Goal: Transaction & Acquisition: Purchase product/service

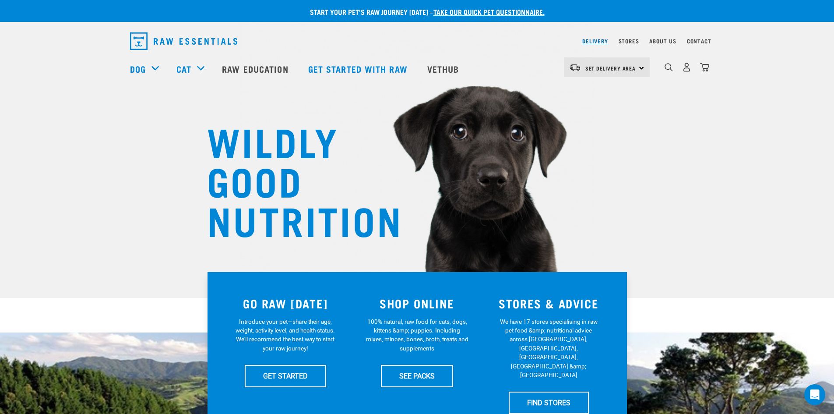
click at [594, 41] on link "Delivery" at bounding box center [594, 40] width 25 height 3
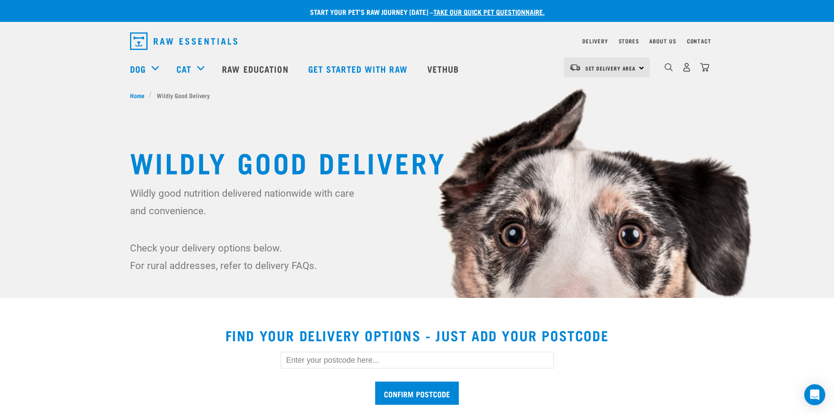
click at [641, 72] on div "Set Delivery Area [GEOGRAPHIC_DATA]" at bounding box center [607, 67] width 86 height 20
click at [611, 114] on link "[GEOGRAPHIC_DATA]" at bounding box center [606, 111] width 84 height 19
click at [358, 358] on input "text" at bounding box center [417, 360] width 273 height 17
type input "8023"
click at [393, 393] on input "Confirm postcode" at bounding box center [417, 392] width 84 height 23
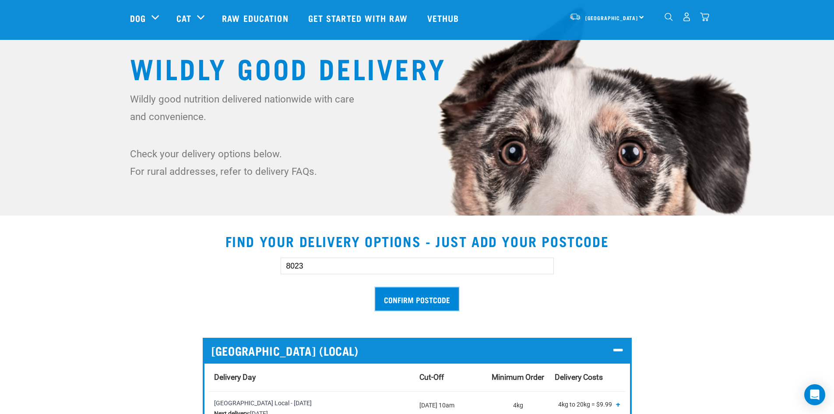
scroll to position [81, 0]
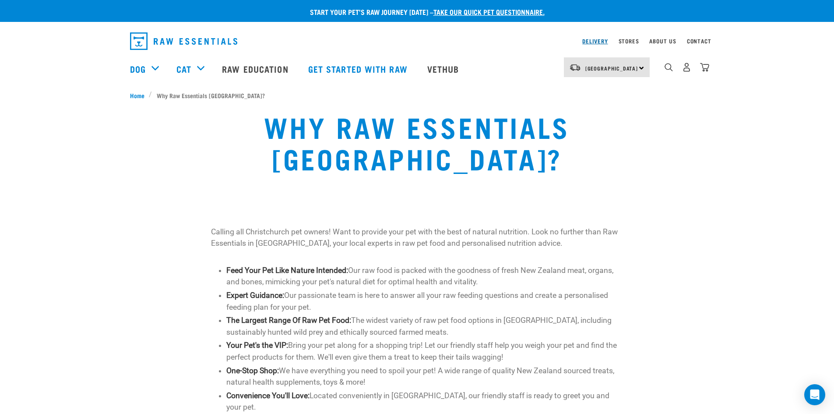
click at [595, 39] on link "Delivery" at bounding box center [594, 40] width 25 height 3
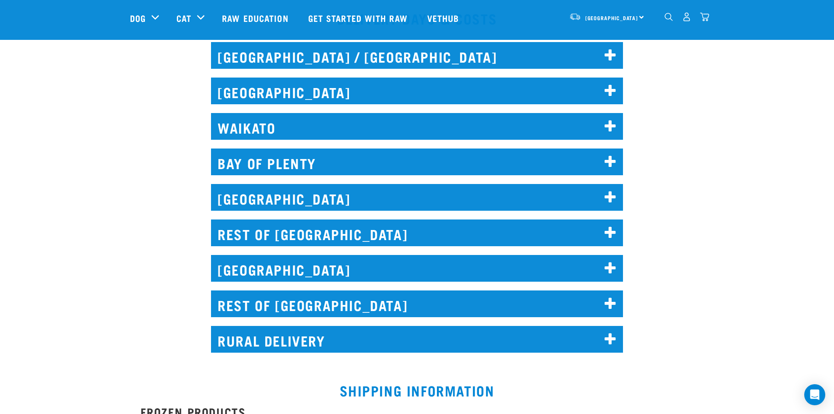
scroll to position [432, 0]
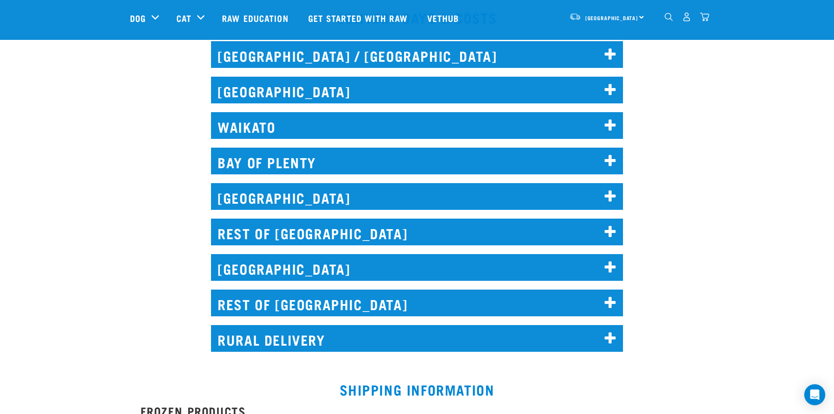
click at [610, 271] on icon at bounding box center [611, 268] width 12 height 14
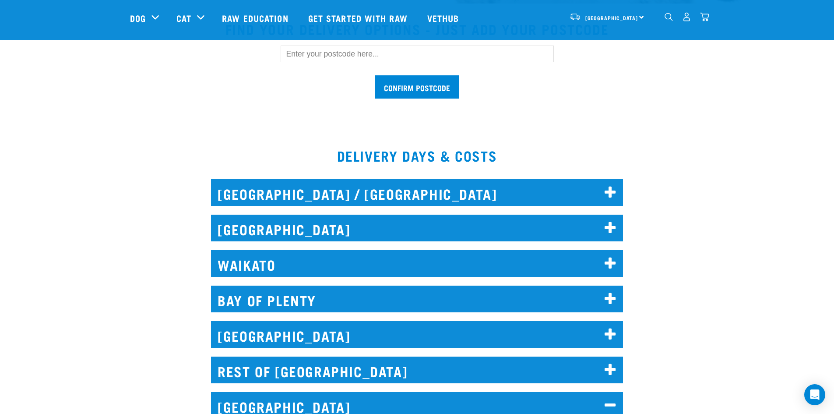
scroll to position [0, 0]
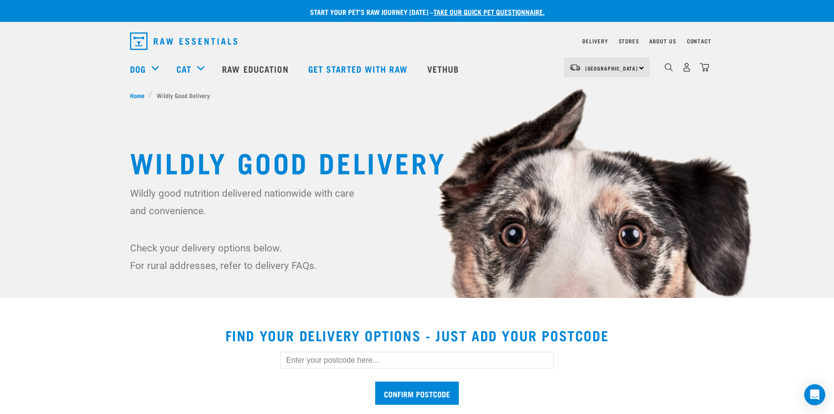
click at [642, 72] on div "South Island North Island South Island" at bounding box center [607, 67] width 86 height 20
click at [611, 112] on link "[GEOGRAPHIC_DATA]" at bounding box center [606, 111] width 84 height 19
click at [369, 362] on input "text" at bounding box center [417, 360] width 273 height 17
type input "8023"
click at [402, 398] on input "Confirm postcode" at bounding box center [417, 392] width 84 height 23
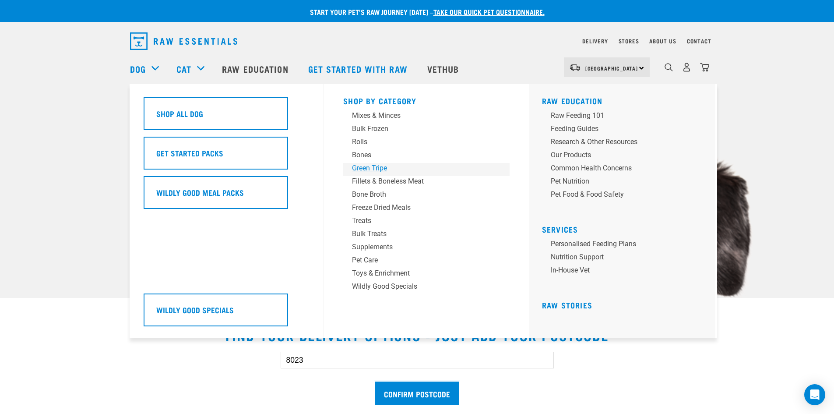
click at [361, 169] on div "Green Tripe" at bounding box center [420, 168] width 137 height 11
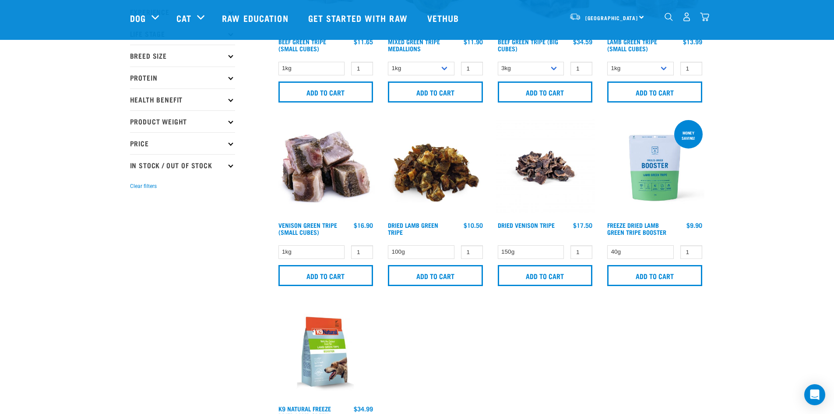
scroll to position [126, 0]
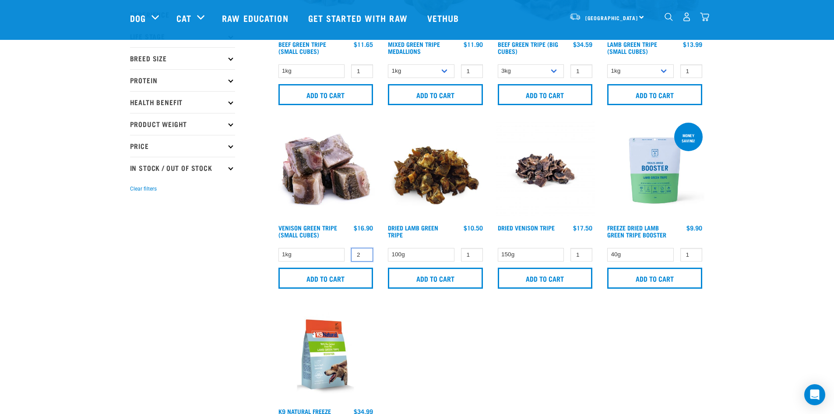
type input "2"
click at [361, 254] on input "2" at bounding box center [362, 255] width 22 height 14
click at [347, 281] on input "Add to cart" at bounding box center [325, 278] width 95 height 21
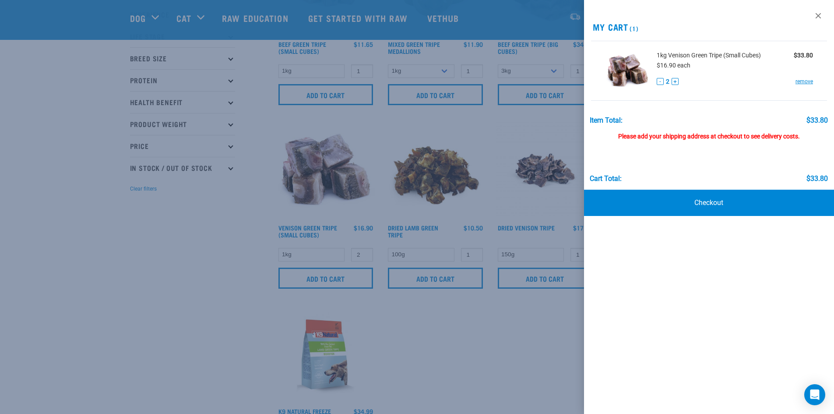
click at [622, 274] on div "View past orders / re-order My Cart (1) 1kg Venison Green Tripe (Small Cubes) $…" at bounding box center [709, 207] width 250 height 414
click at [192, 250] on div at bounding box center [417, 207] width 834 height 414
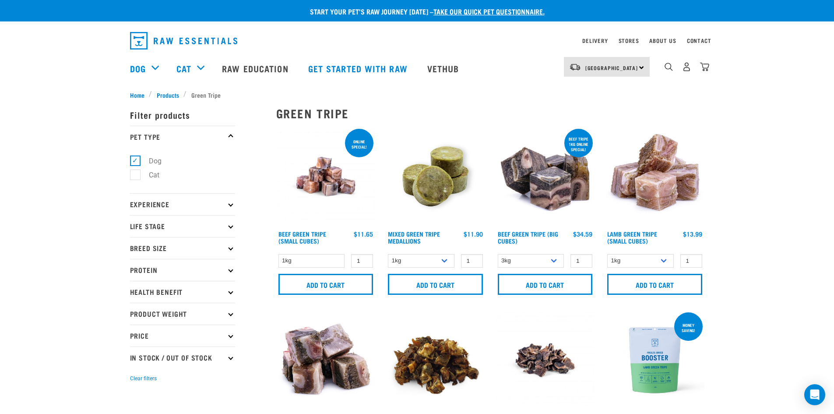
scroll to position [0, 0]
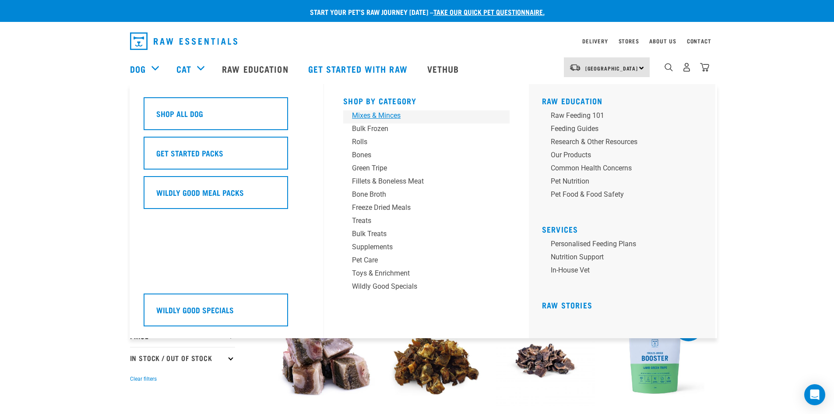
click at [361, 117] on div "Mixes & Minces" at bounding box center [420, 115] width 137 height 11
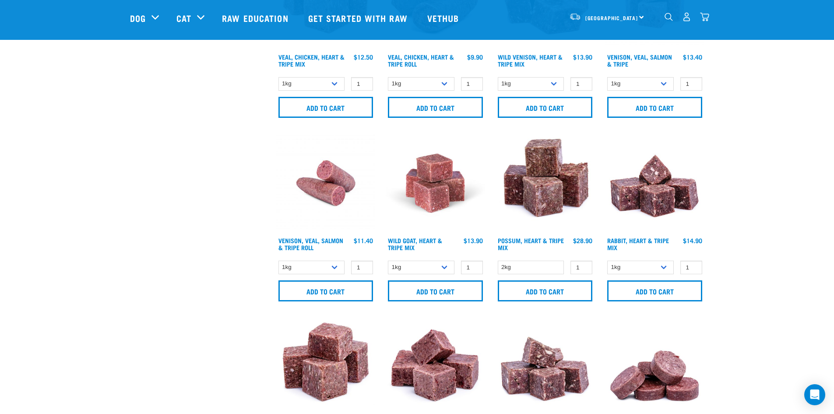
scroll to position [670, 0]
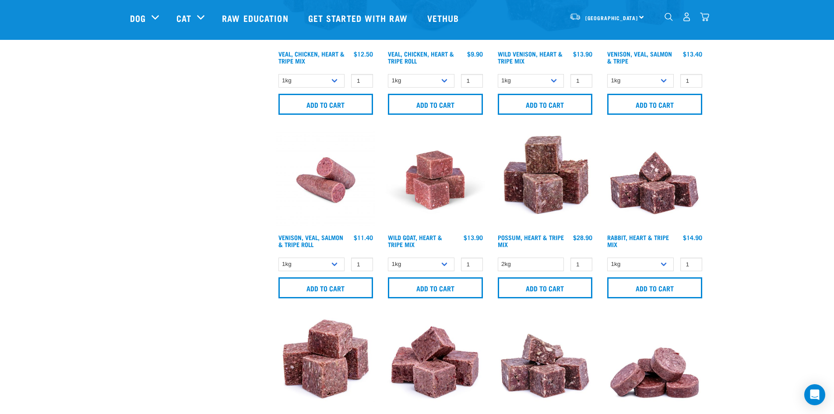
click at [545, 241] on h4 "Possum, Heart & Tripe Mix" at bounding box center [531, 243] width 67 height 18
click at [530, 236] on link "Possum, Heart & Tripe Mix" at bounding box center [531, 241] width 66 height 10
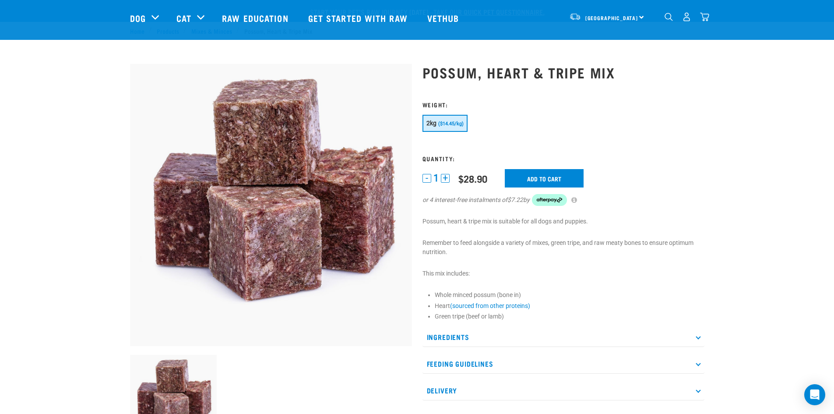
scroll to position [64, 0]
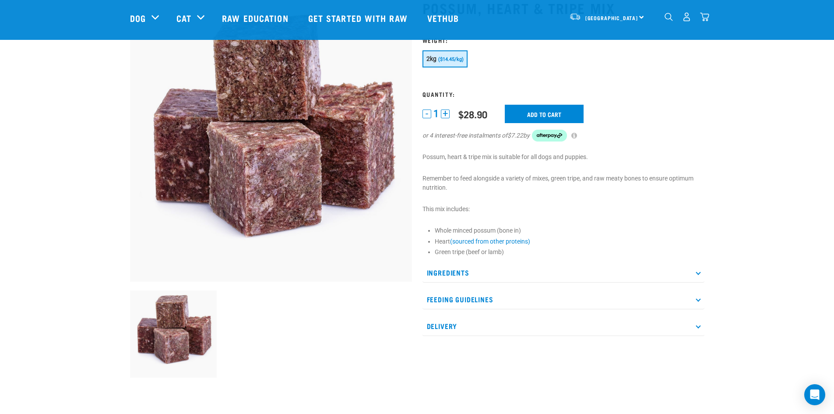
click at [700, 273] on p "Ingredients" at bounding box center [564, 273] width 282 height 20
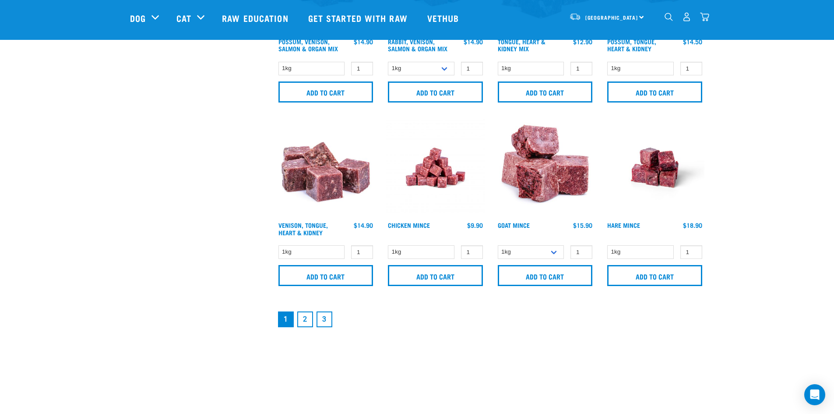
scroll to position [1235, 0]
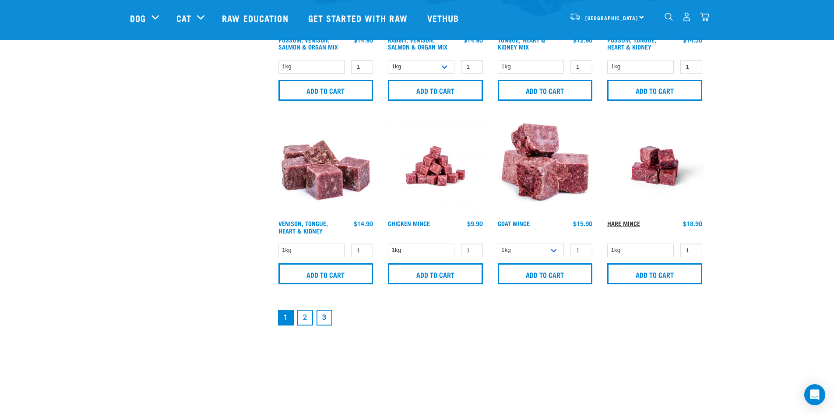
click at [629, 222] on link "Hare Mince" at bounding box center [623, 223] width 33 height 3
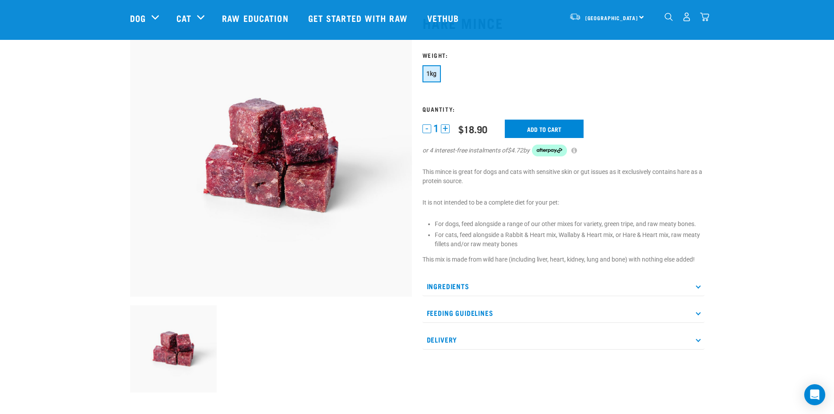
scroll to position [63, 0]
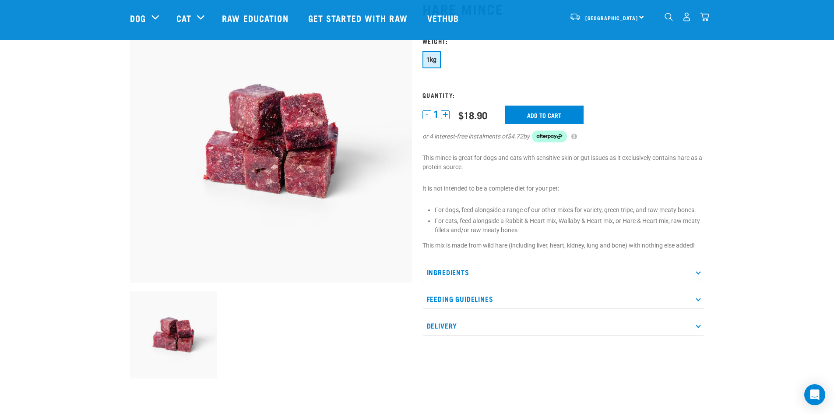
click at [697, 274] on p "Ingredients" at bounding box center [564, 272] width 282 height 20
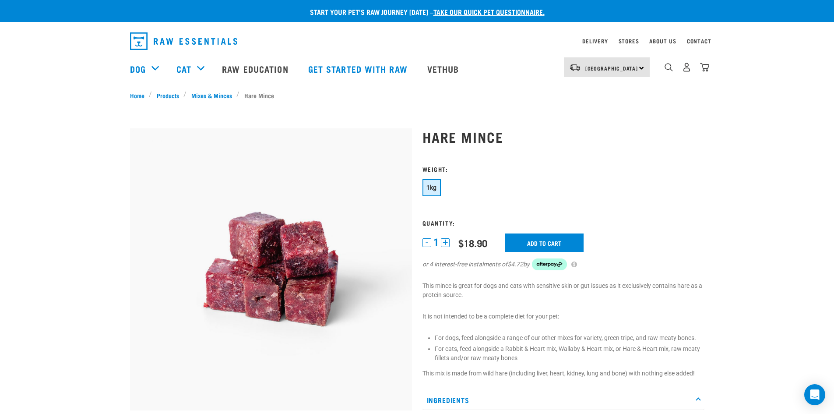
click at [445, 243] on button "+" at bounding box center [445, 242] width 9 height 9
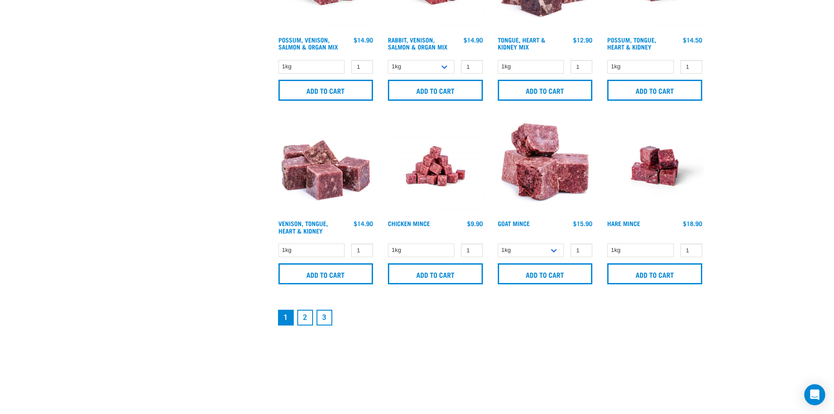
click at [305, 314] on link "2" at bounding box center [305, 318] width 16 height 16
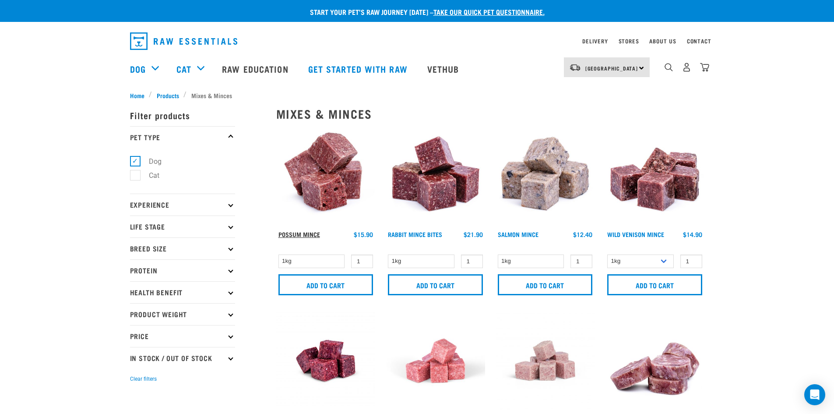
click at [307, 233] on link "Possum Mince" at bounding box center [299, 234] width 42 height 3
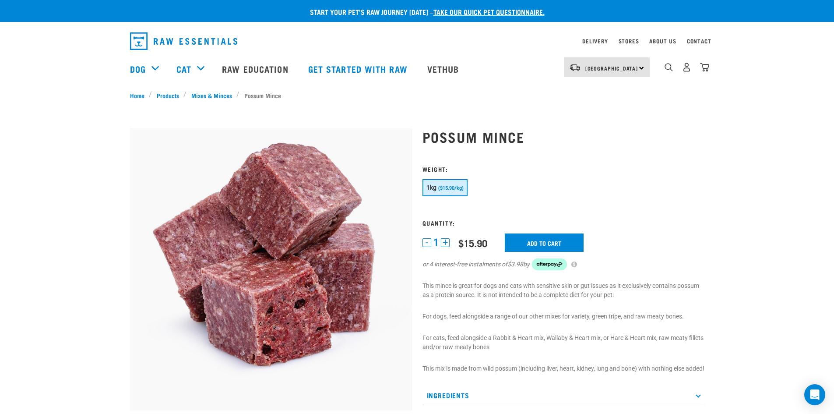
click at [447, 243] on button "+" at bounding box center [445, 242] width 9 height 9
click at [539, 247] on input "Add to cart" at bounding box center [544, 242] width 79 height 18
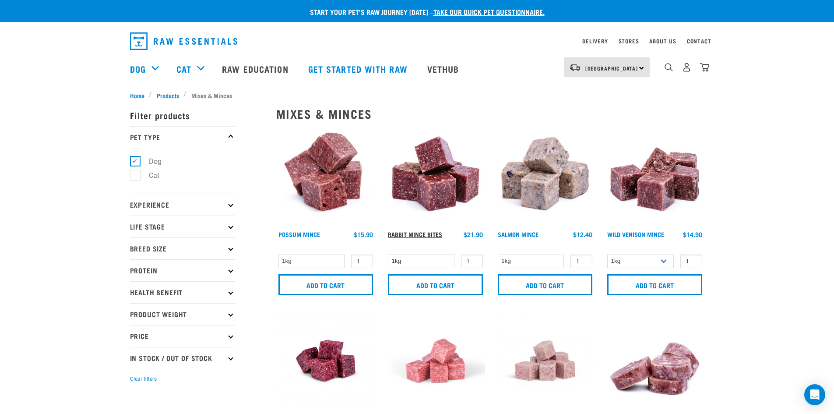
click at [409, 235] on link "Rabbit Mince Bites" at bounding box center [415, 234] width 54 height 3
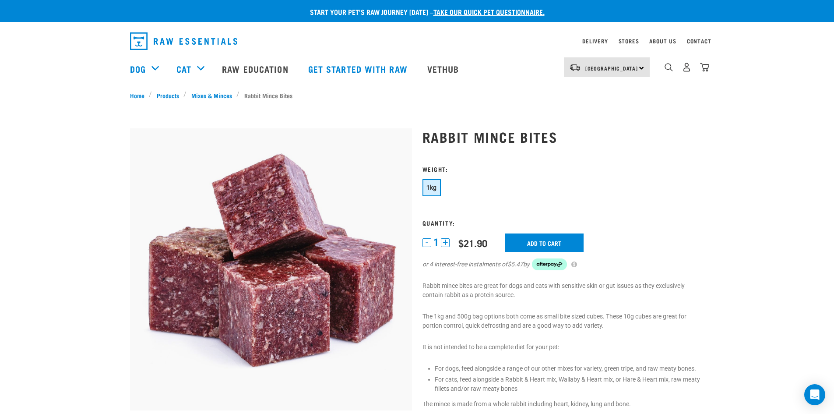
click at [445, 243] on button "+" at bounding box center [445, 242] width 9 height 9
click at [542, 240] on input "Add to cart" at bounding box center [544, 242] width 79 height 18
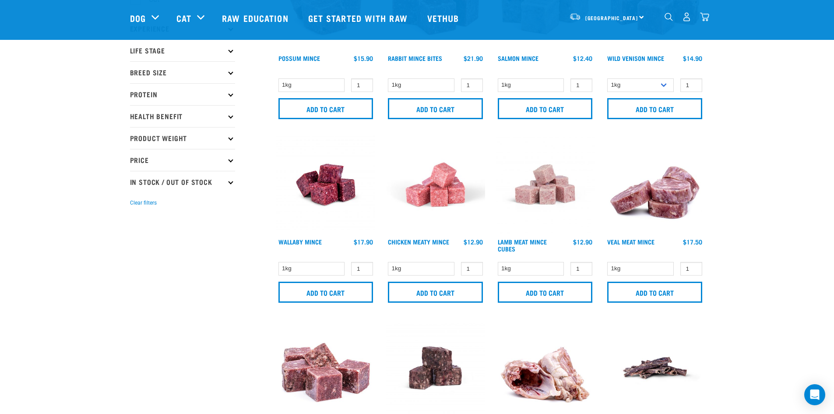
scroll to position [112, 0]
click at [295, 241] on link "Wallaby Mince" at bounding box center [299, 241] width 43 height 3
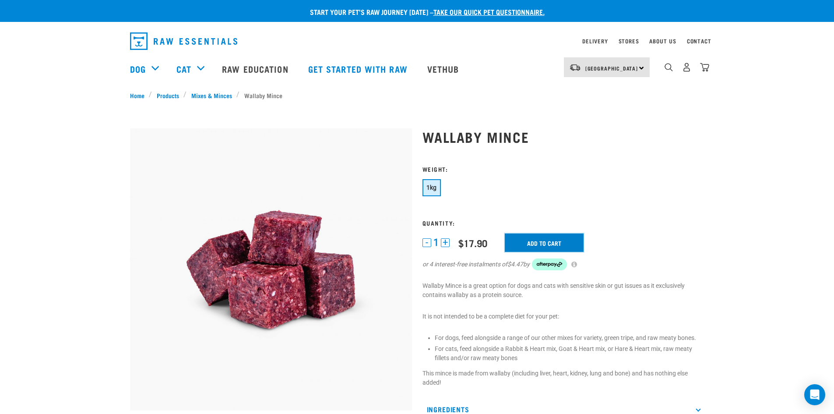
click at [532, 244] on input "Add to cart" at bounding box center [544, 242] width 79 height 18
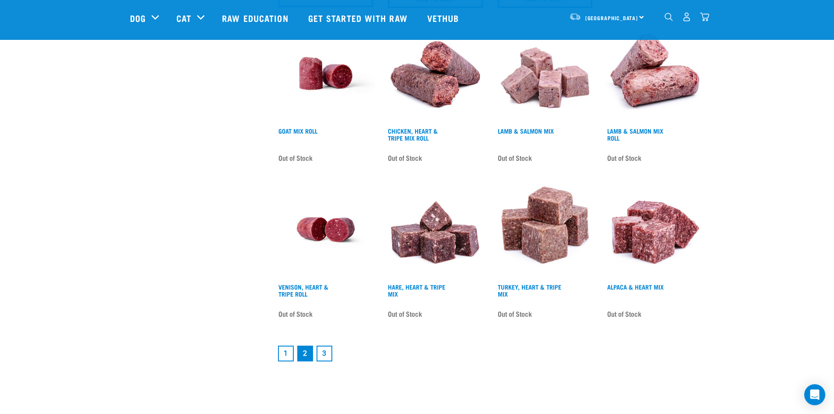
scroll to position [1142, 0]
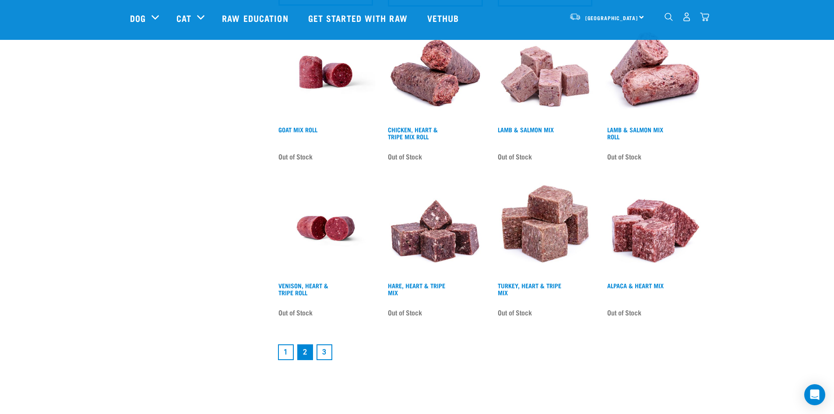
click at [324, 355] on link "3" at bounding box center [325, 352] width 16 height 16
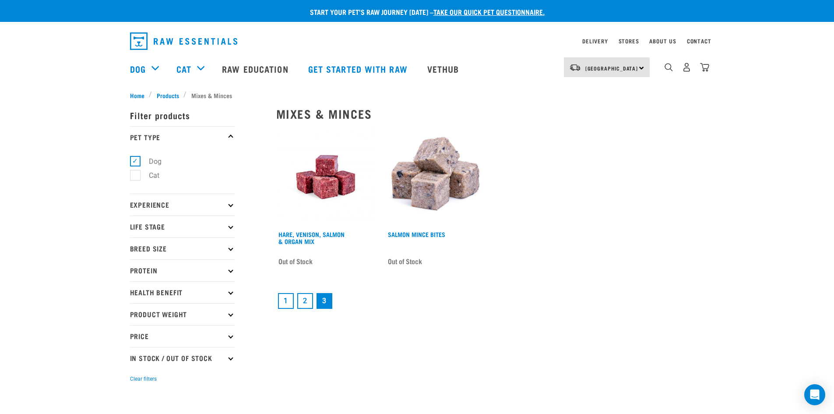
click at [284, 301] on link "1" at bounding box center [286, 301] width 16 height 16
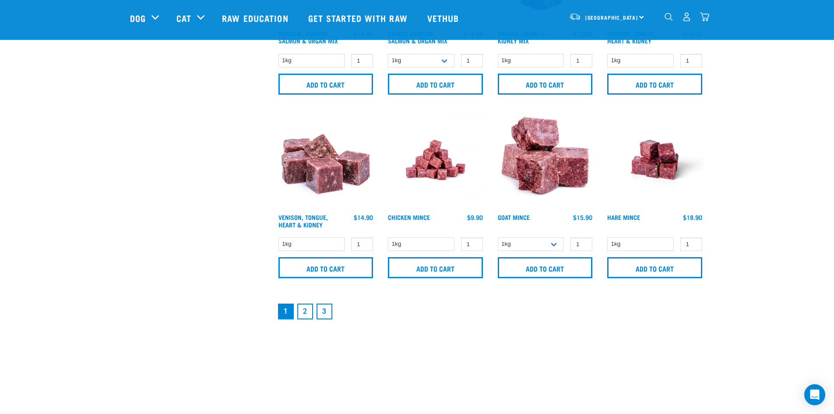
scroll to position [1240, 0]
click at [664, 267] on input "Add to cart" at bounding box center [654, 267] width 95 height 21
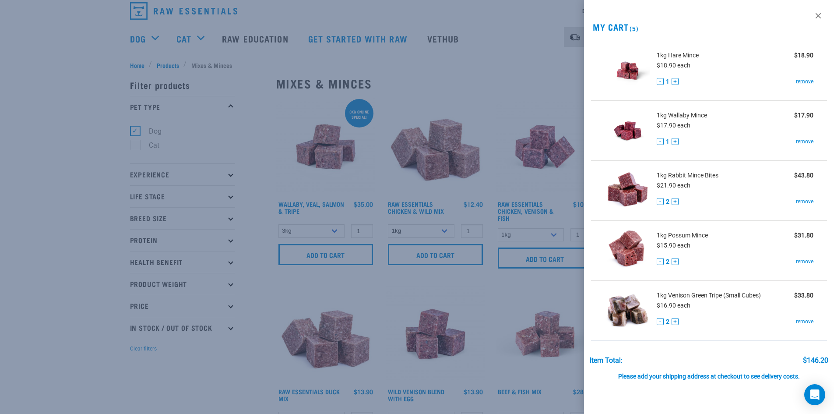
scroll to position [0, 0]
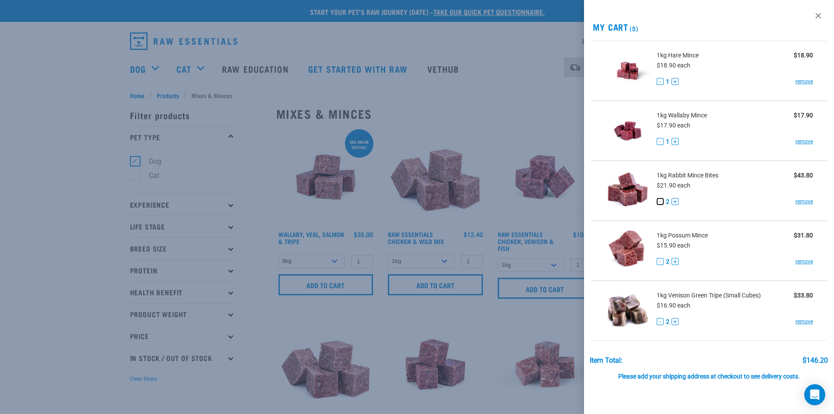
click at [660, 201] on button "-" at bounding box center [660, 201] width 7 height 7
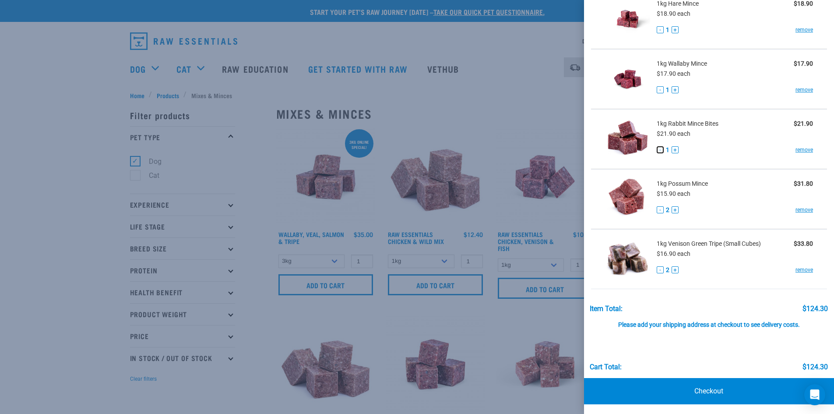
scroll to position [53, 0]
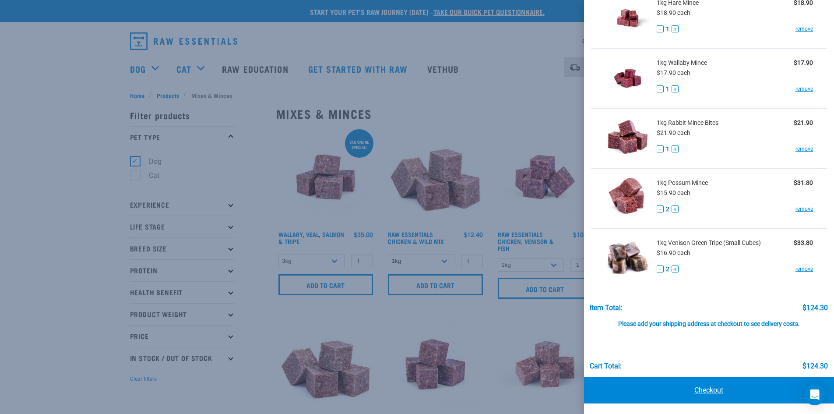
click at [697, 389] on link "Checkout" at bounding box center [709, 390] width 250 height 26
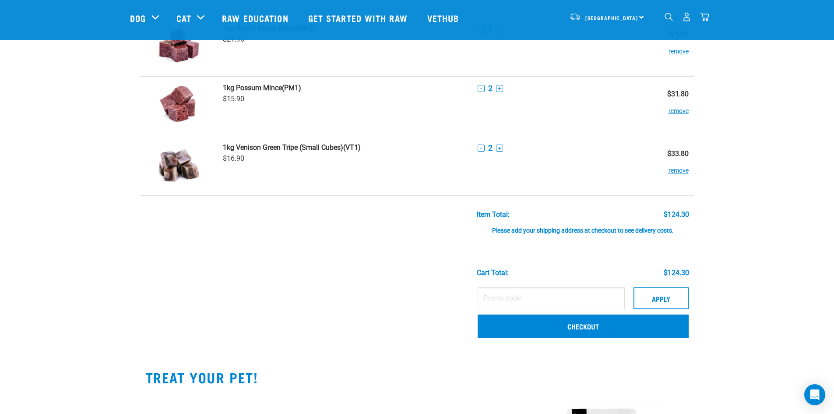
scroll to position [177, 0]
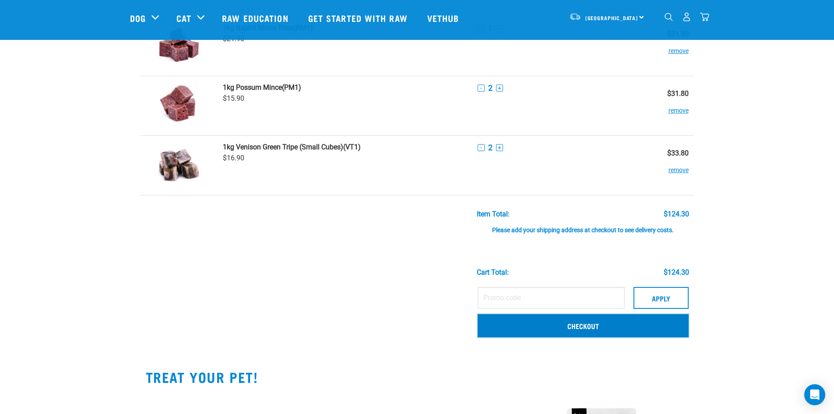
click at [567, 324] on link "Checkout" at bounding box center [583, 325] width 211 height 23
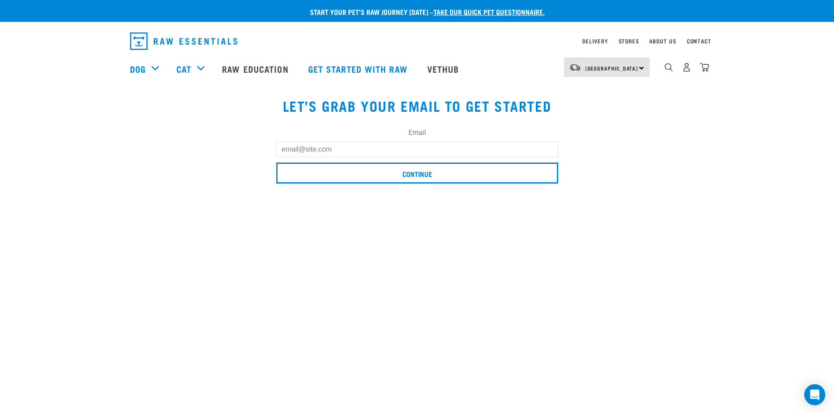
click at [338, 145] on input "Email" at bounding box center [417, 149] width 282 height 16
type input "korynhope@hotmail.com"
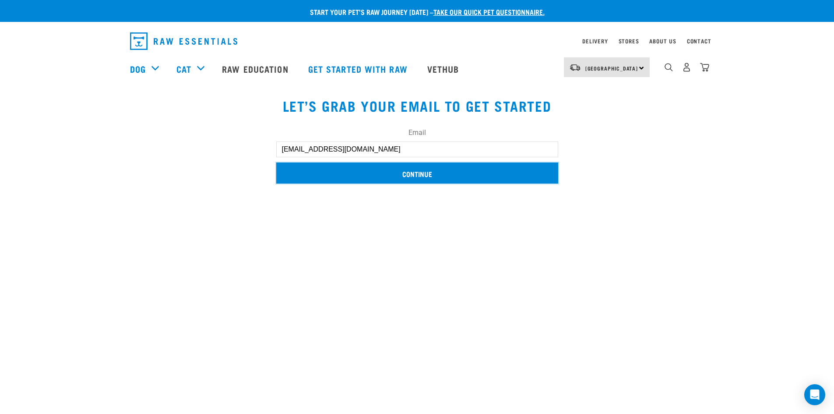
click at [406, 174] on input "Continue" at bounding box center [417, 172] width 282 height 21
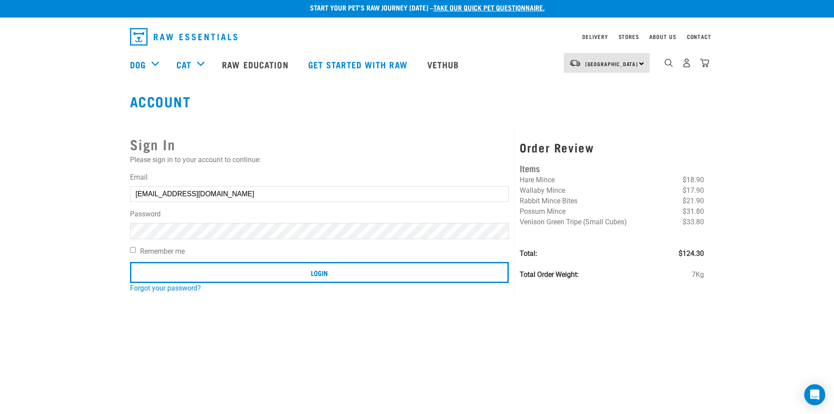
scroll to position [5, 0]
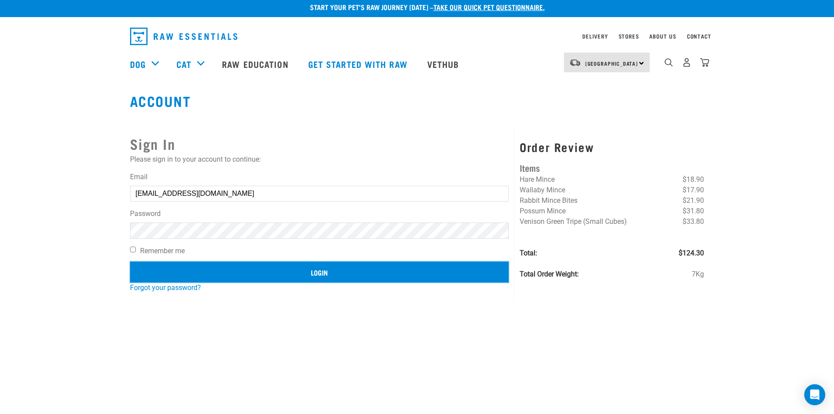
click at [300, 273] on input "Login" at bounding box center [319, 271] width 379 height 21
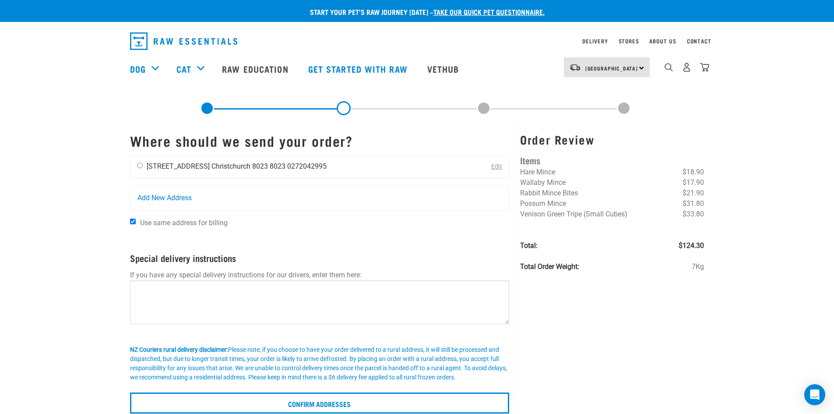
click at [141, 167] on input "radio" at bounding box center [140, 165] width 6 height 6
radio input "true"
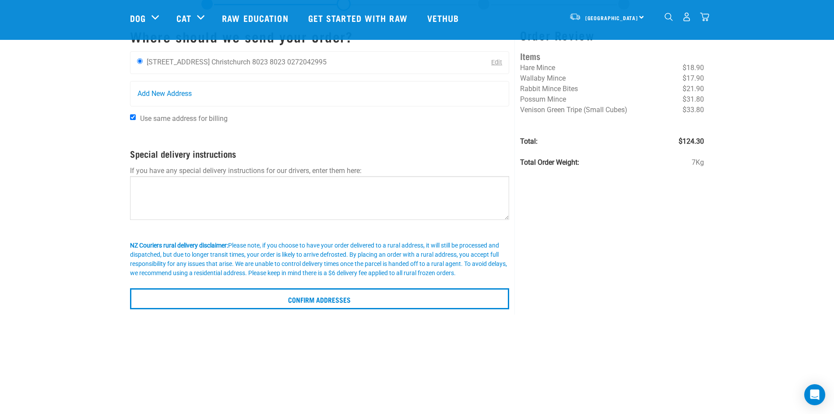
scroll to position [37, 0]
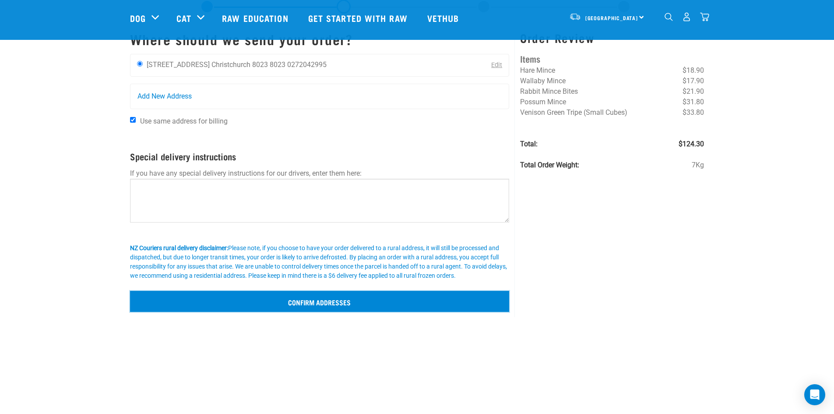
click at [347, 300] on input "Confirm addresses" at bounding box center [320, 301] width 380 height 21
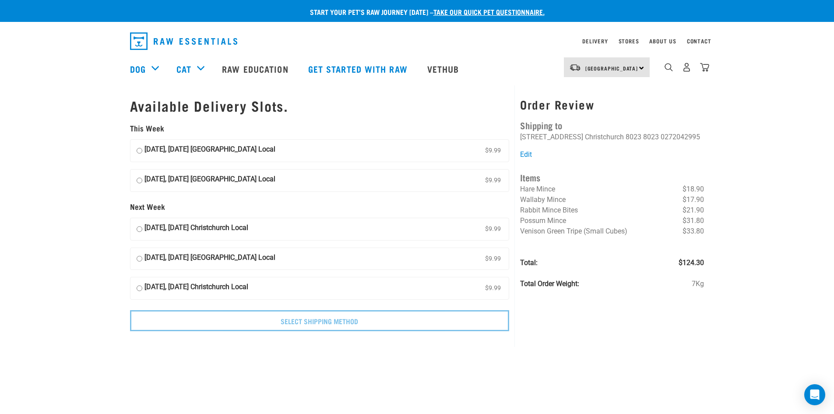
click at [139, 151] on input "25 September, Thursday Christchurch Local $9.99" at bounding box center [140, 150] width 6 height 13
radio input "true"
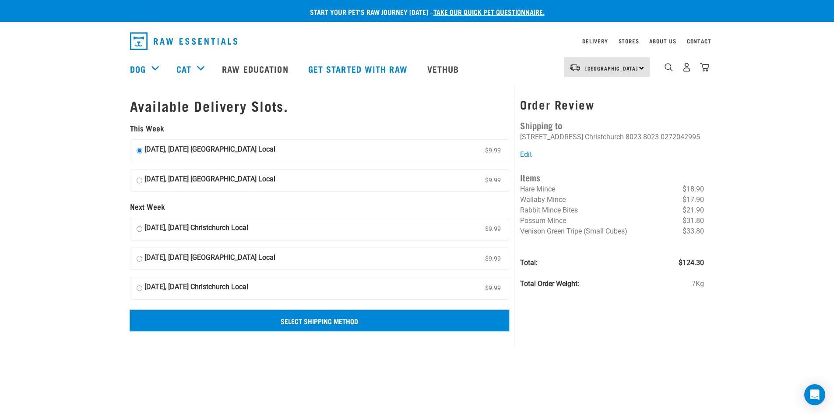
click at [289, 324] on input "Select Shipping Method" at bounding box center [320, 320] width 380 height 21
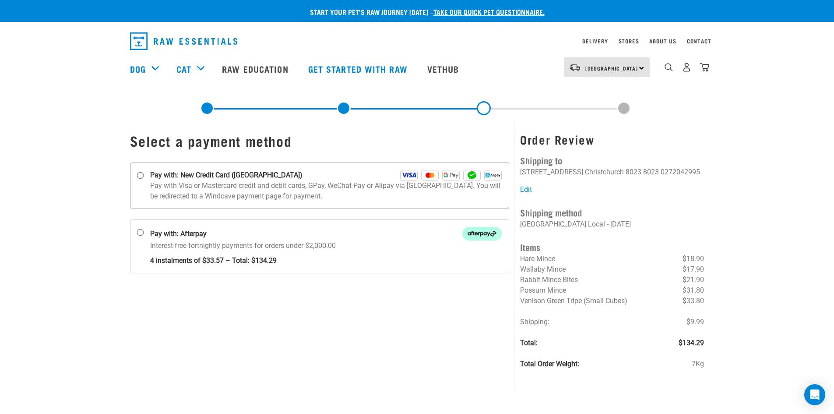
click at [140, 176] on input "Pay with: New Credit Card (Windcave)" at bounding box center [140, 175] width 7 height 7
radio input "true"
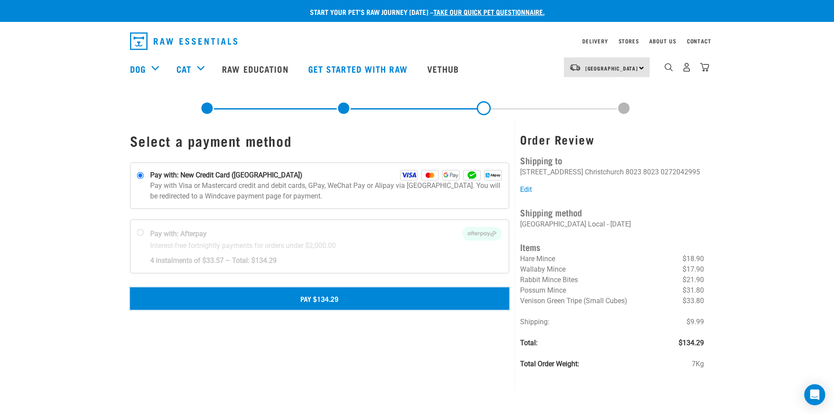
click at [303, 301] on button "Pay $134.29" at bounding box center [320, 298] width 380 height 22
